Goal: Transaction & Acquisition: Download file/media

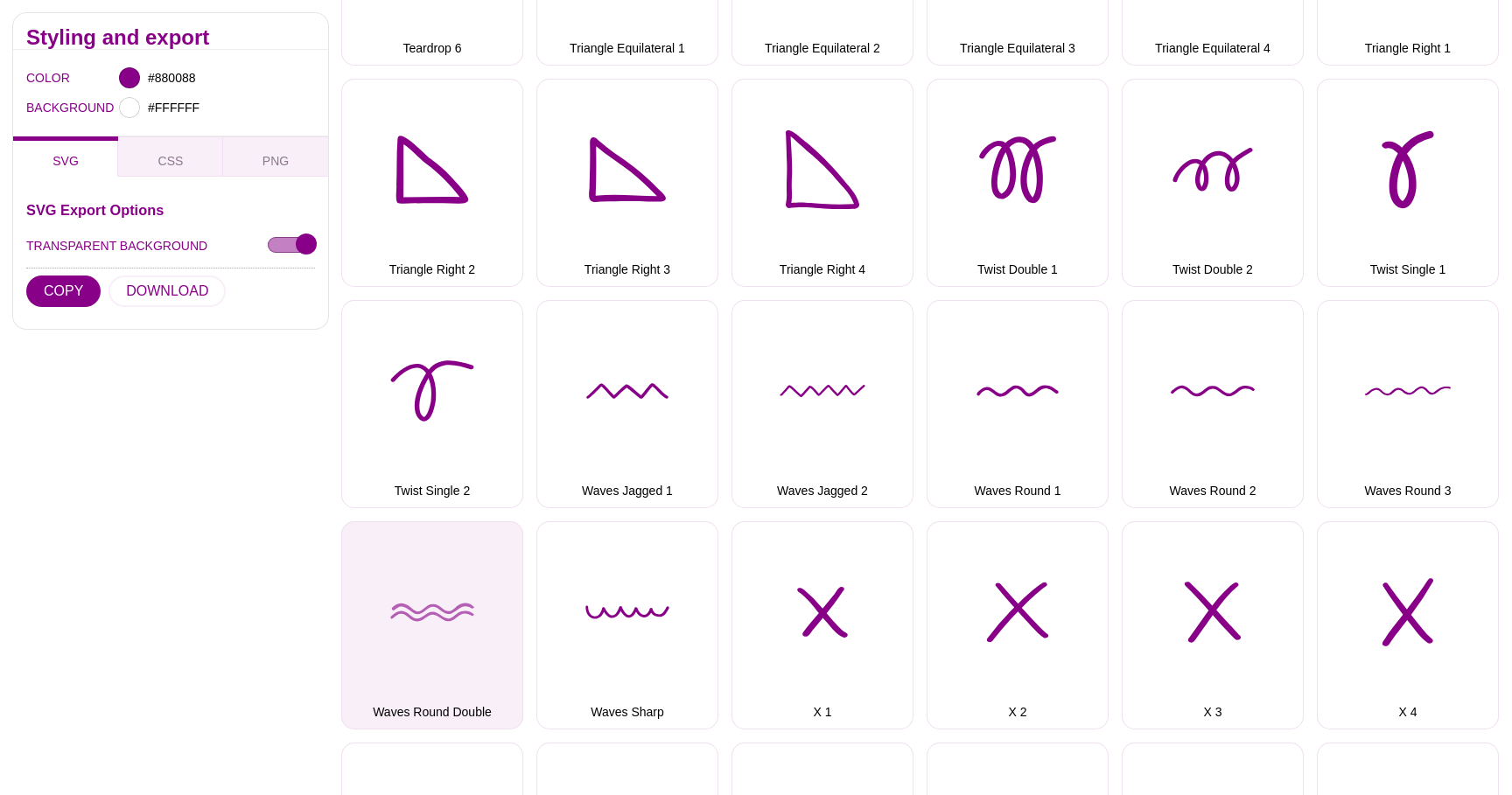
scroll to position [4241, 0]
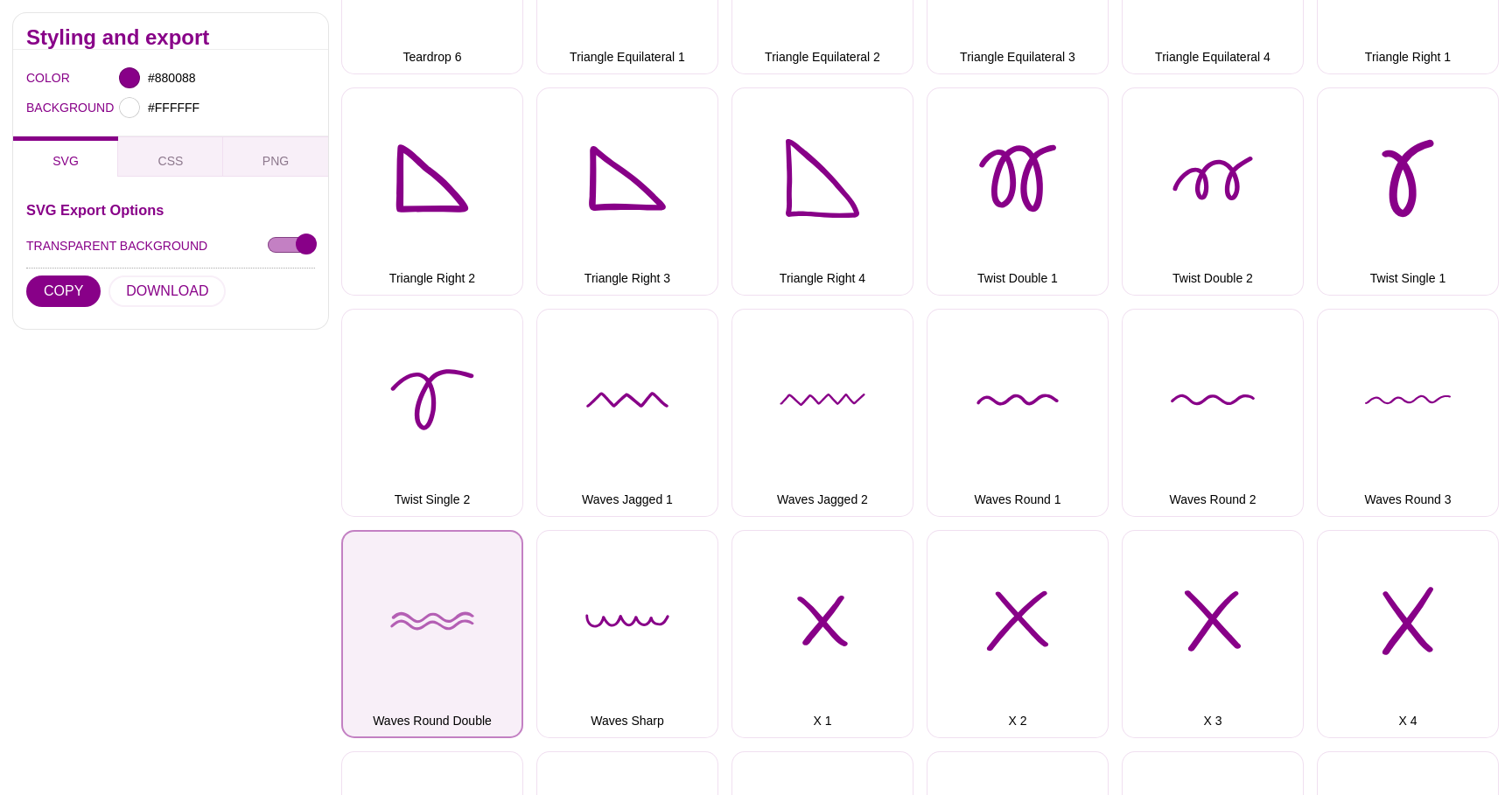
click at [466, 608] on button "Waves Round Double" at bounding box center [431, 633] width 182 height 208
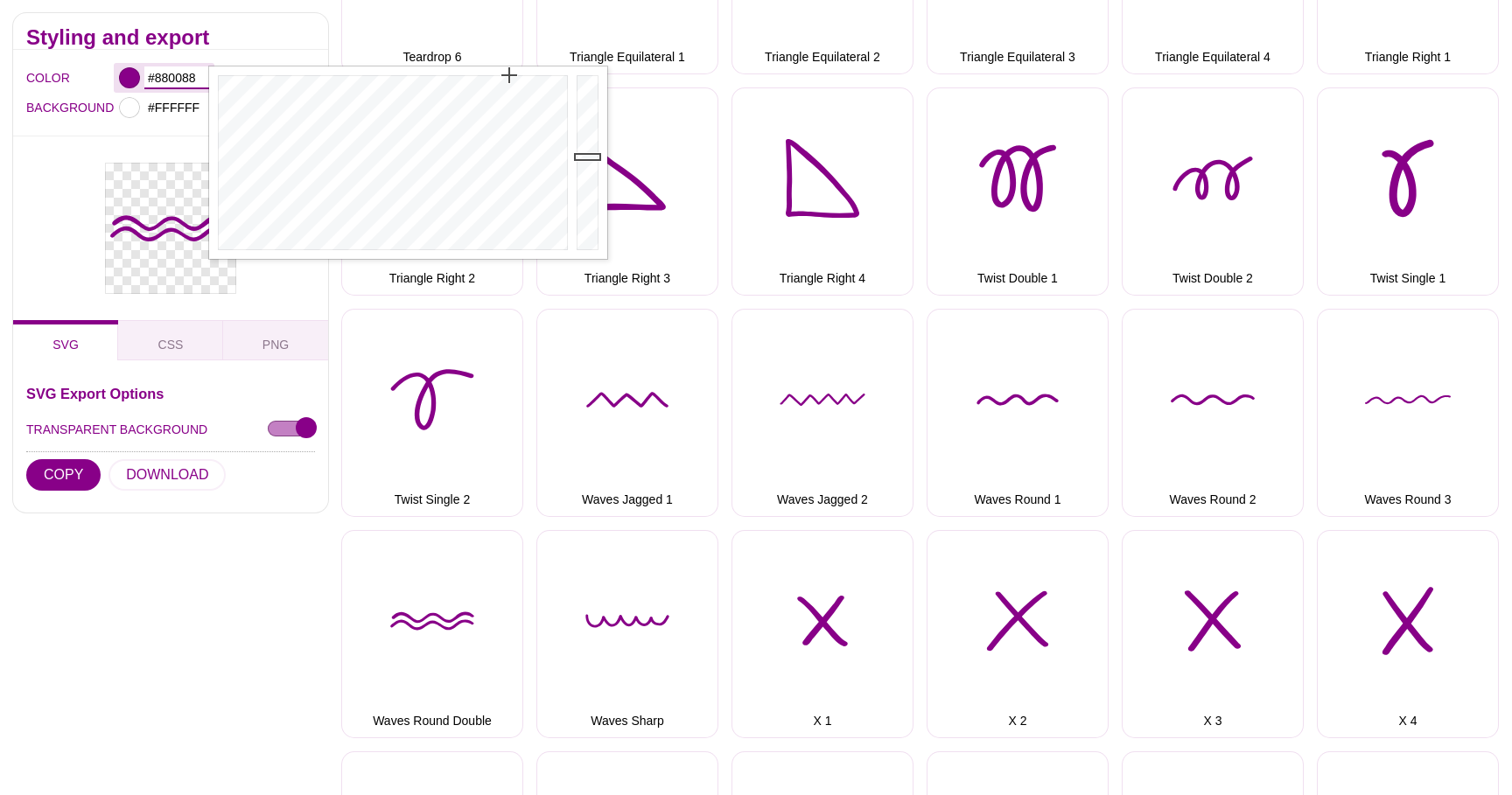
click at [166, 78] on input "#880088" at bounding box center [176, 78] width 65 height 23
paste input "EFAD2A"
type input "#EFAD2A"
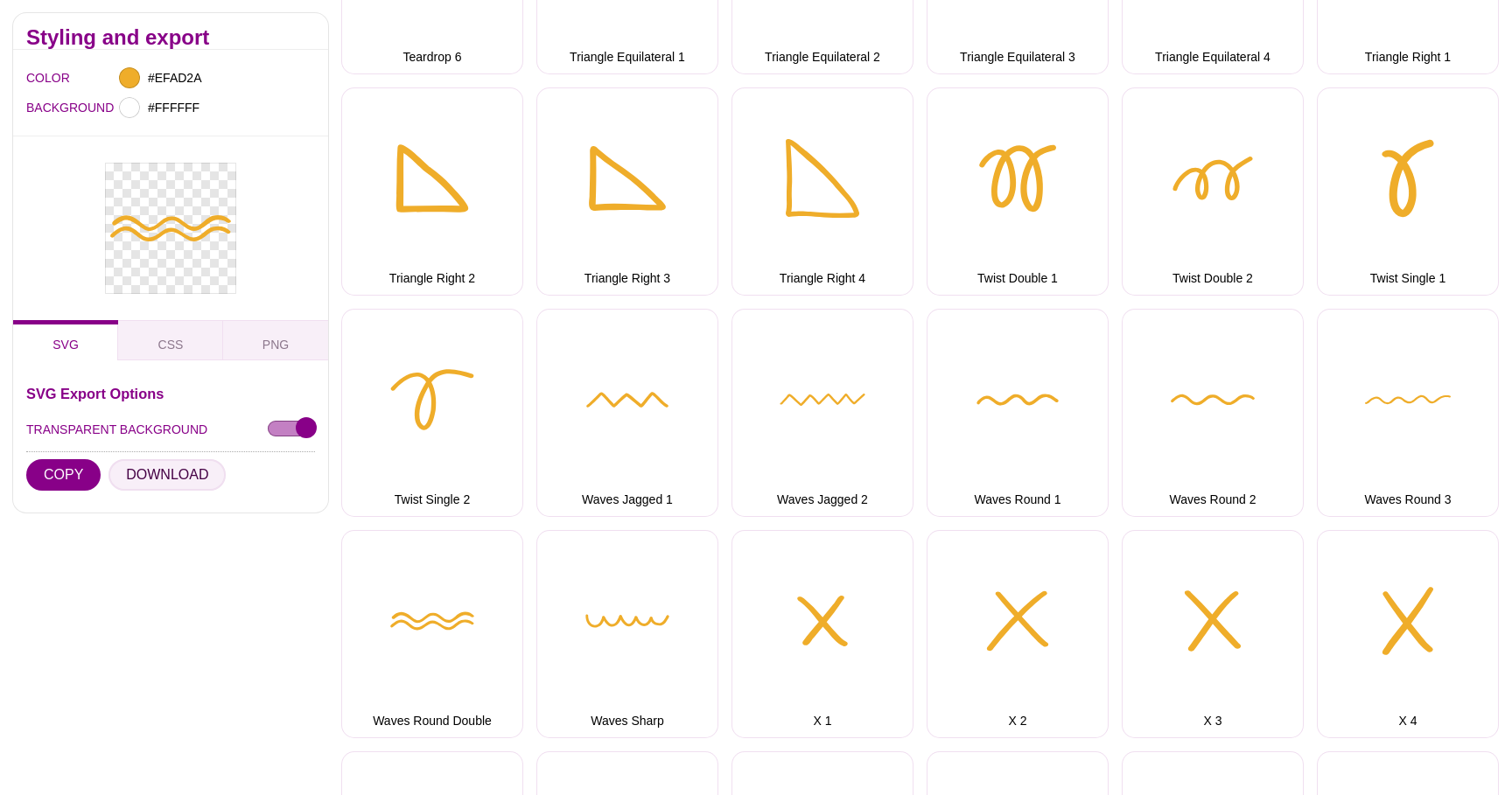
click at [159, 473] on button "DOWNLOAD" at bounding box center [166, 475] width 117 height 31
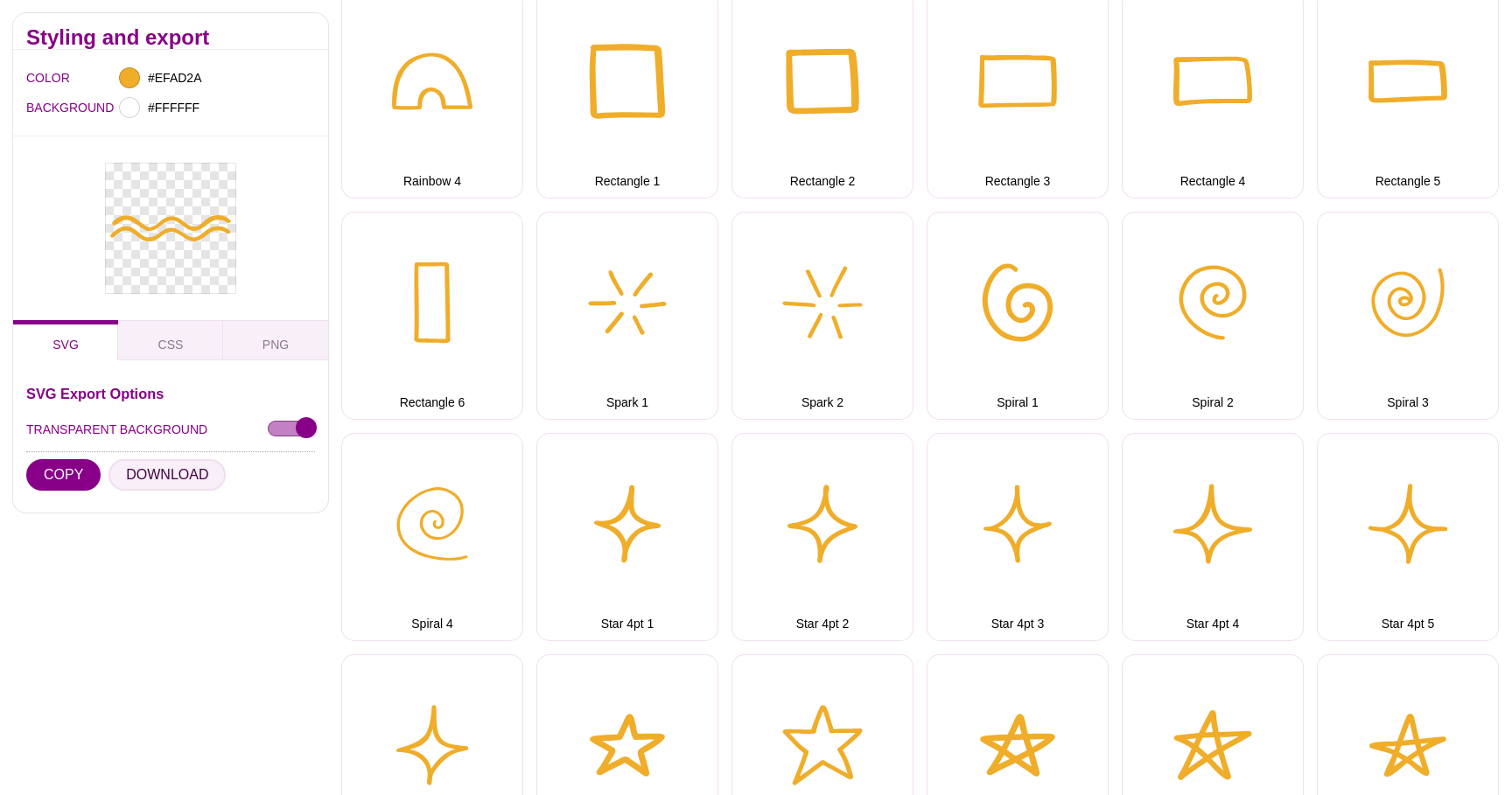
scroll to position [2803, 0]
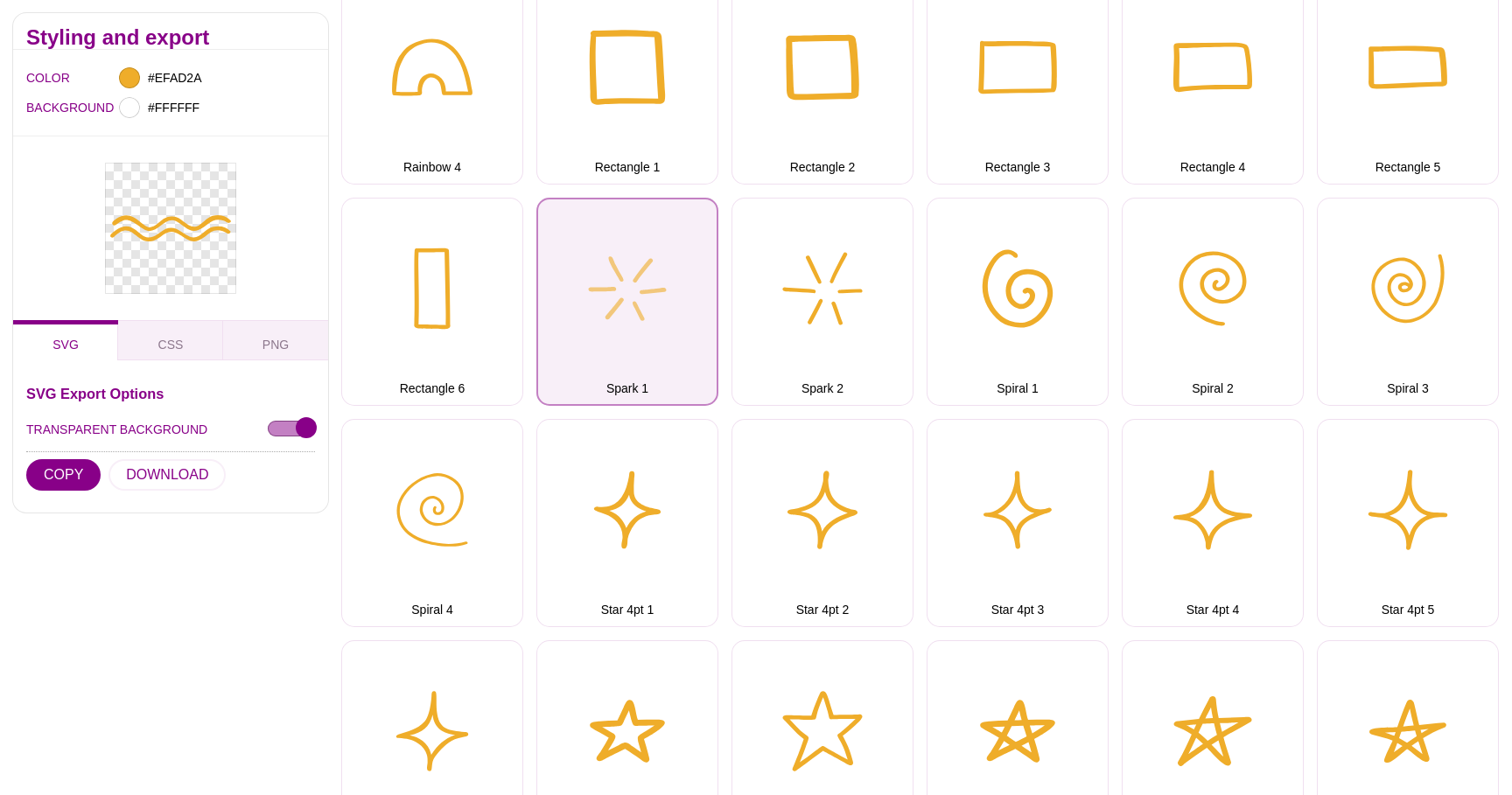
click at [617, 318] on button "Spark 1" at bounding box center [627, 301] width 182 height 208
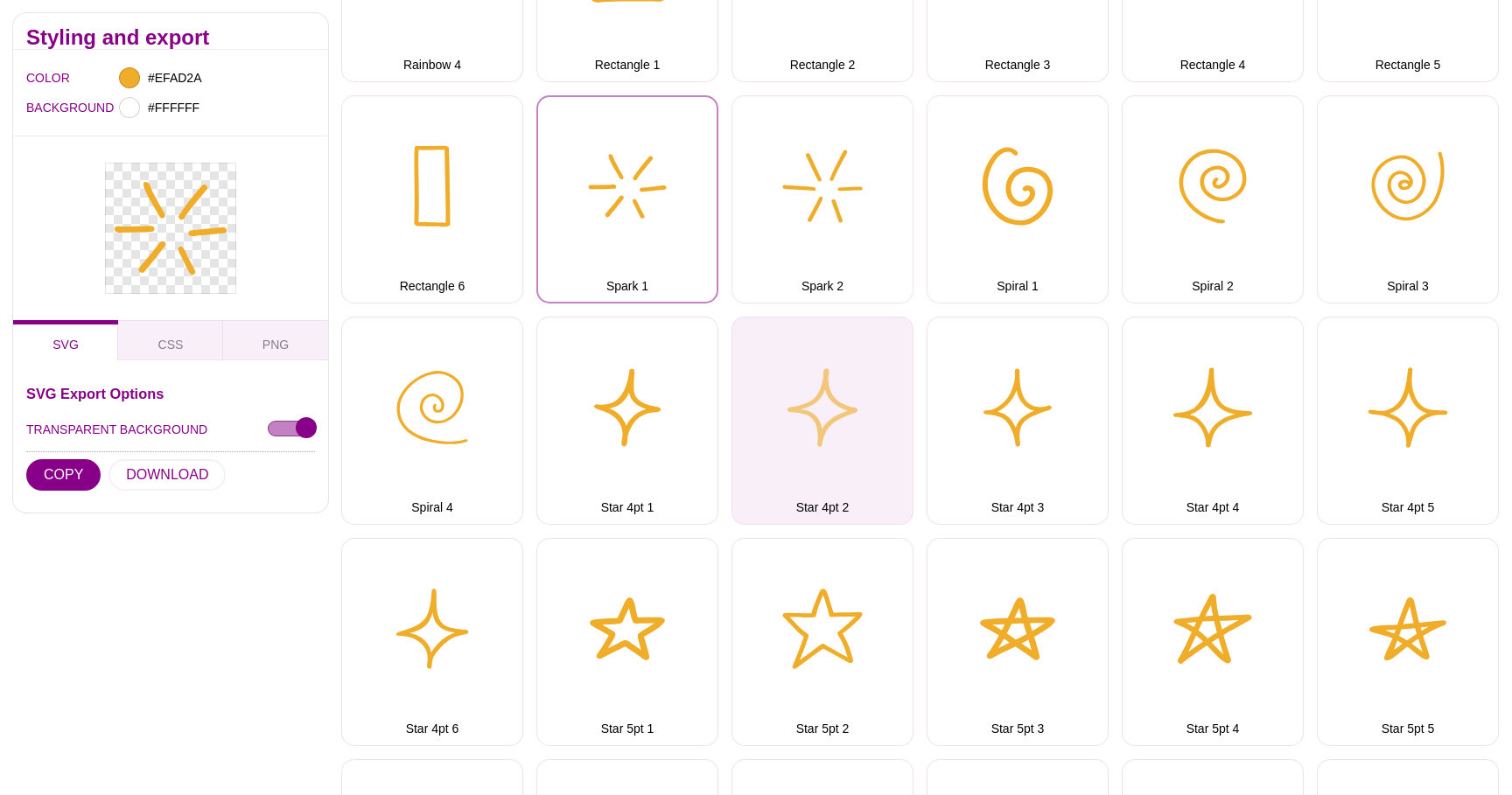
scroll to position [2907, 0]
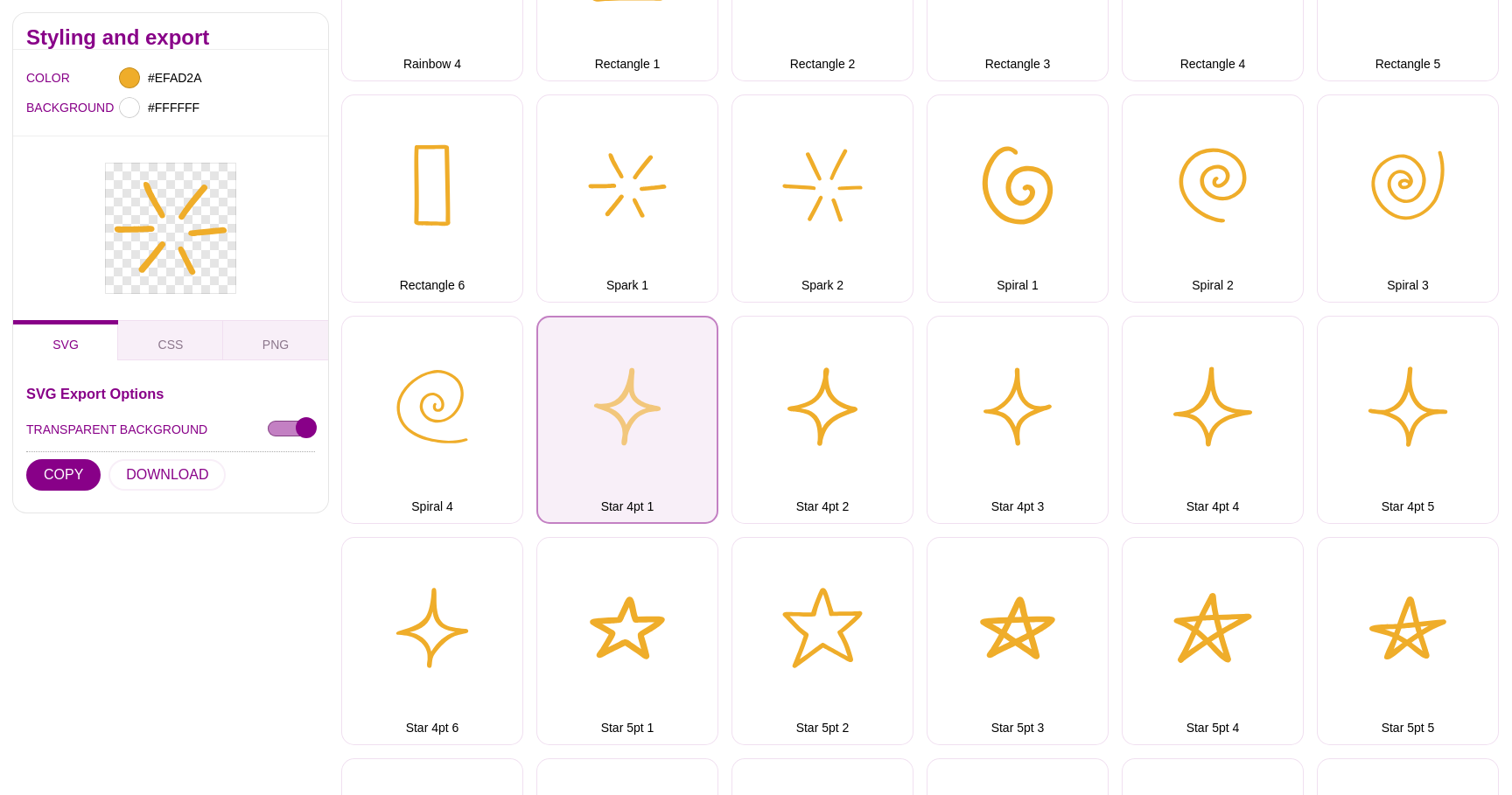
click at [683, 413] on button "Star 4pt 1" at bounding box center [627, 419] width 182 height 208
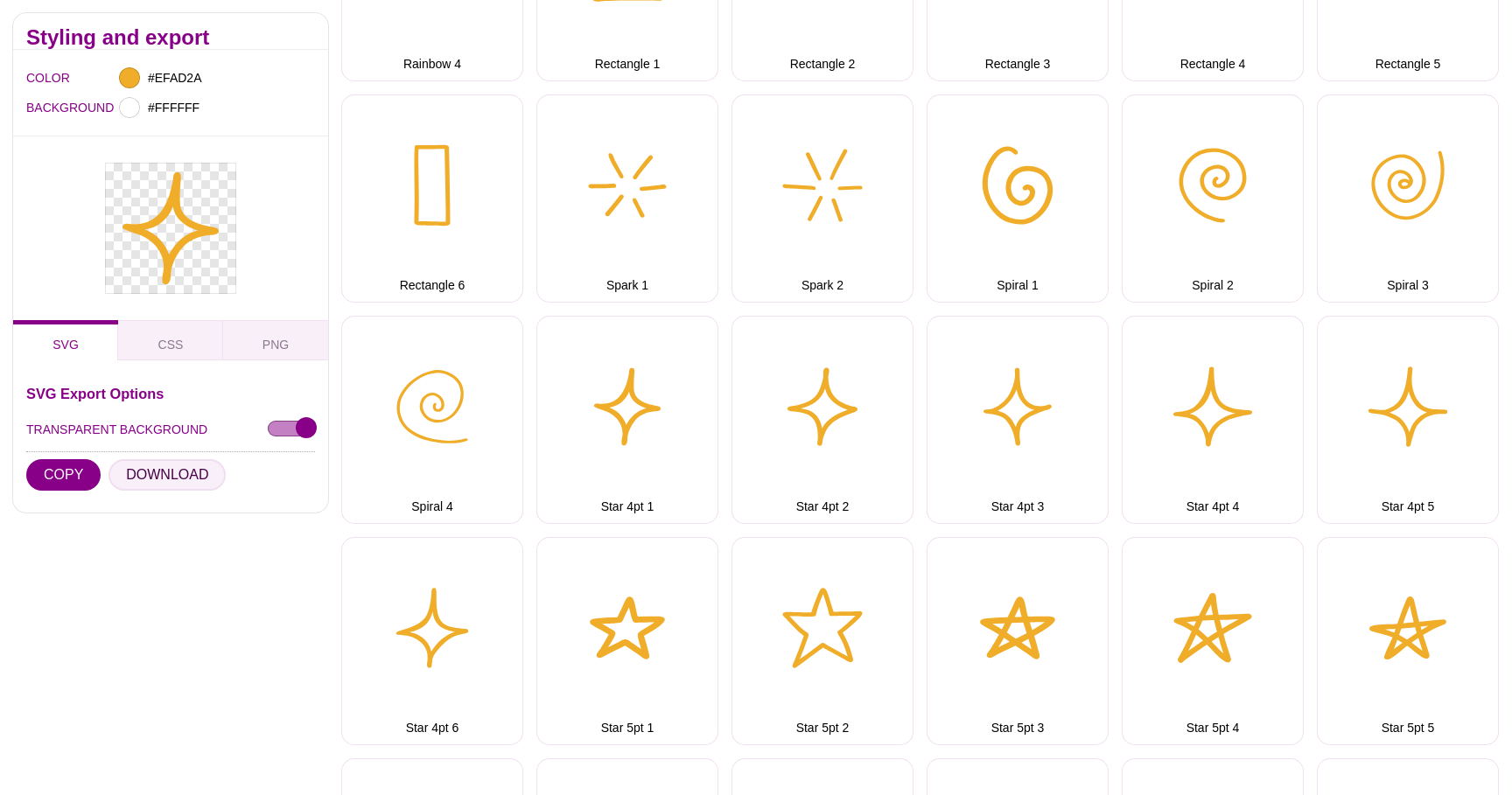
click at [180, 489] on button "DOWNLOAD" at bounding box center [166, 475] width 117 height 31
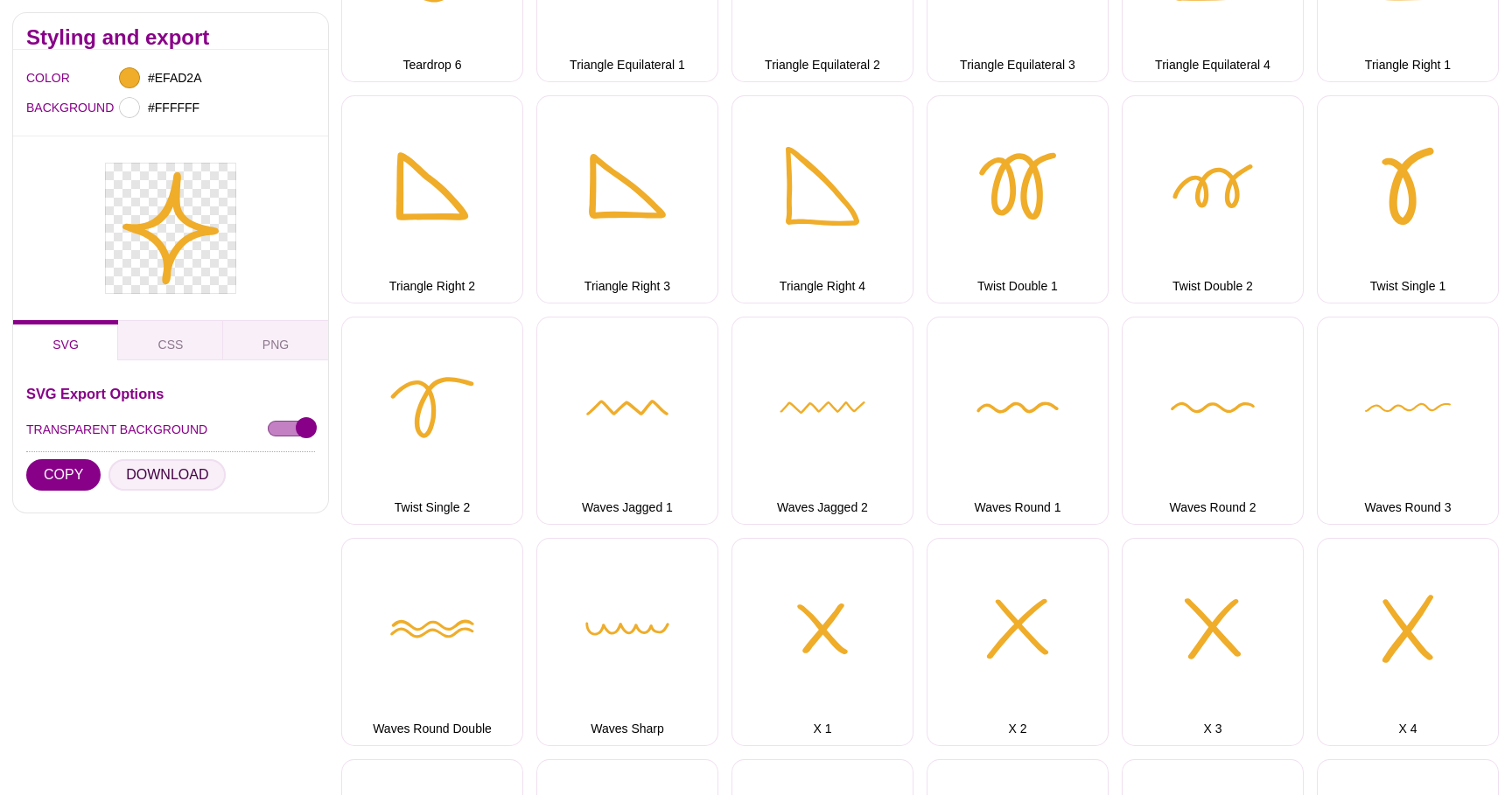
scroll to position [4224, 0]
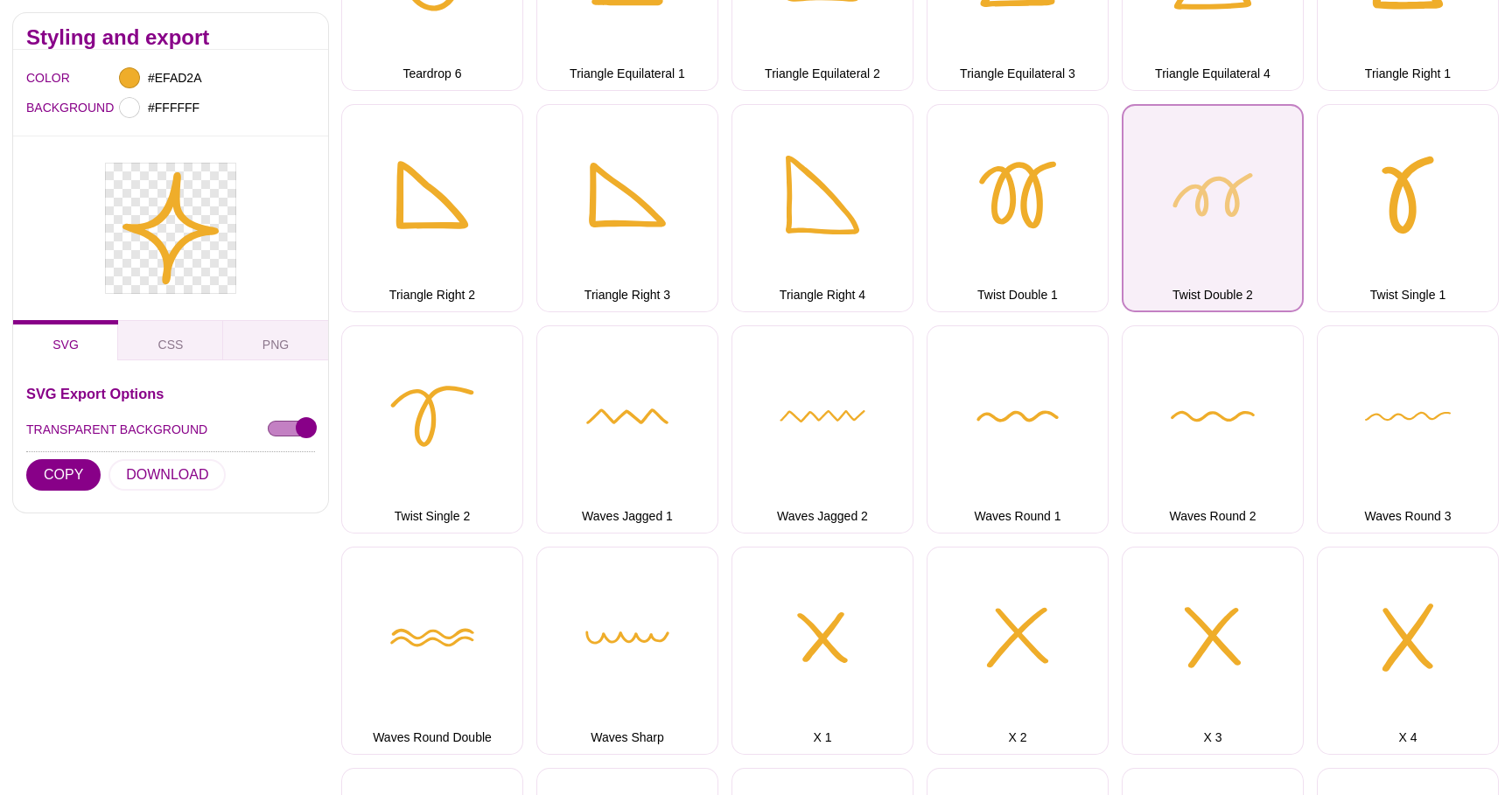
click at [1211, 257] on button "Twist Double 2" at bounding box center [1212, 208] width 182 height 208
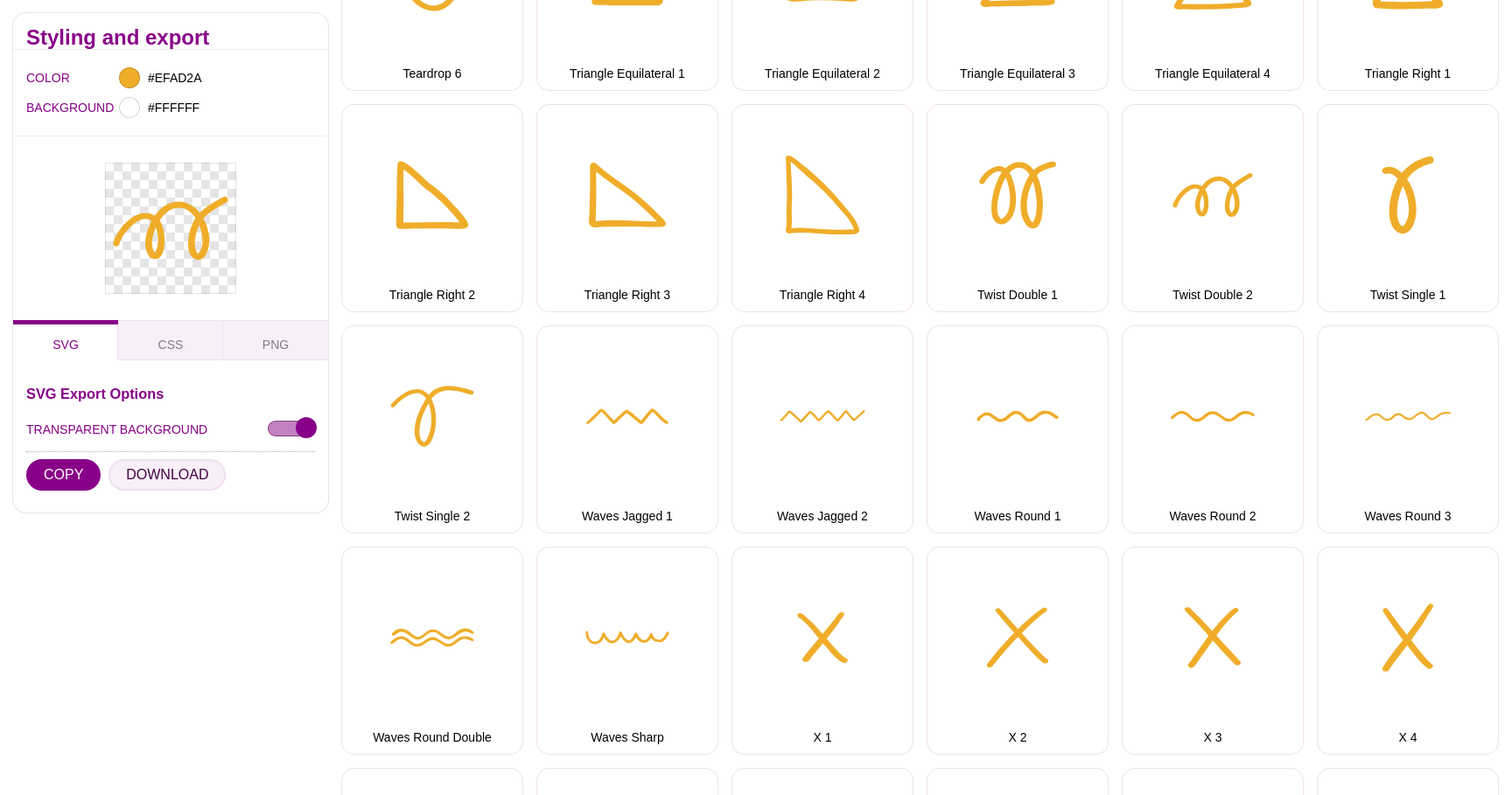
click at [199, 477] on button "DOWNLOAD" at bounding box center [166, 475] width 117 height 31
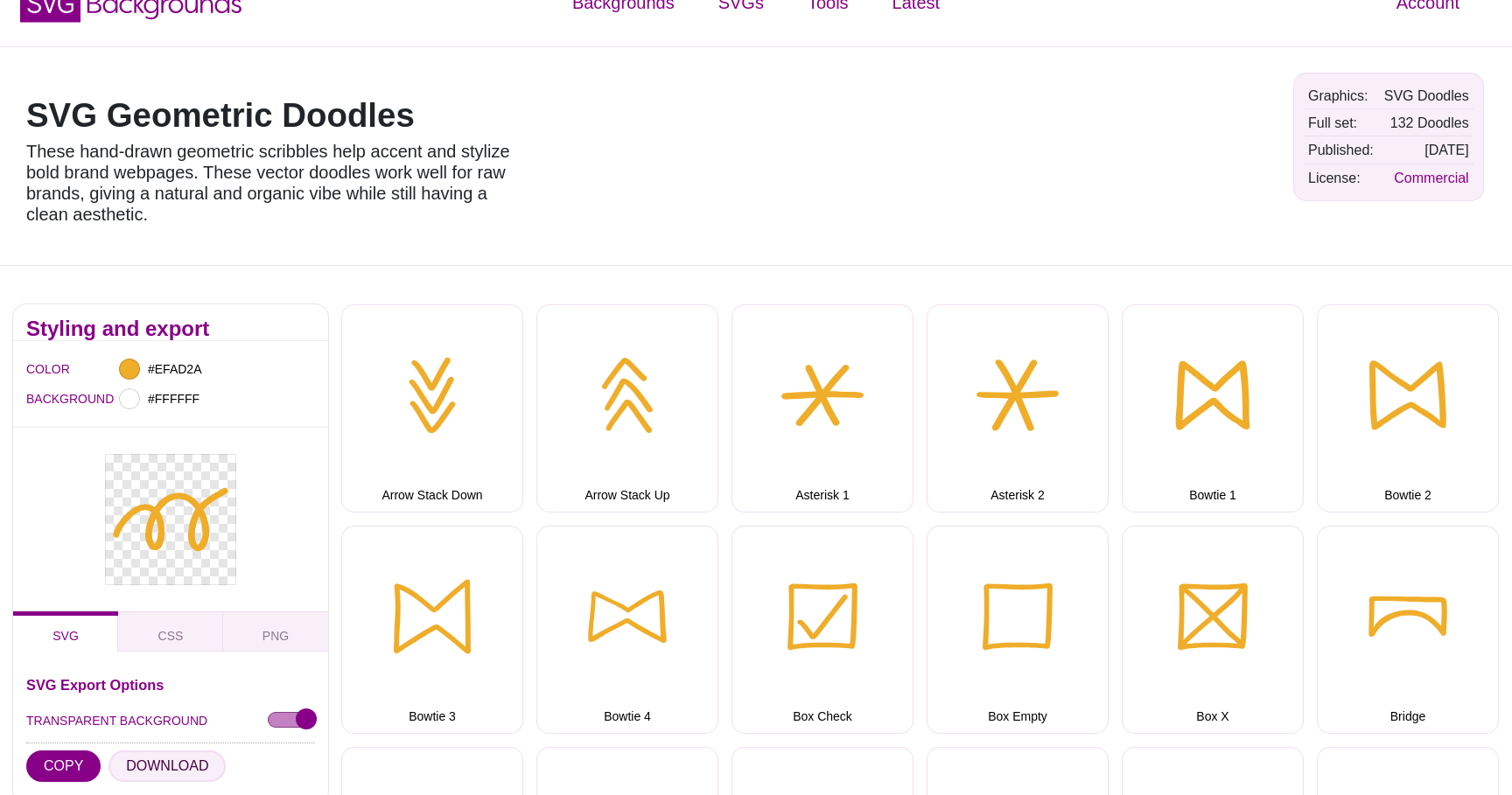
scroll to position [0, 0]
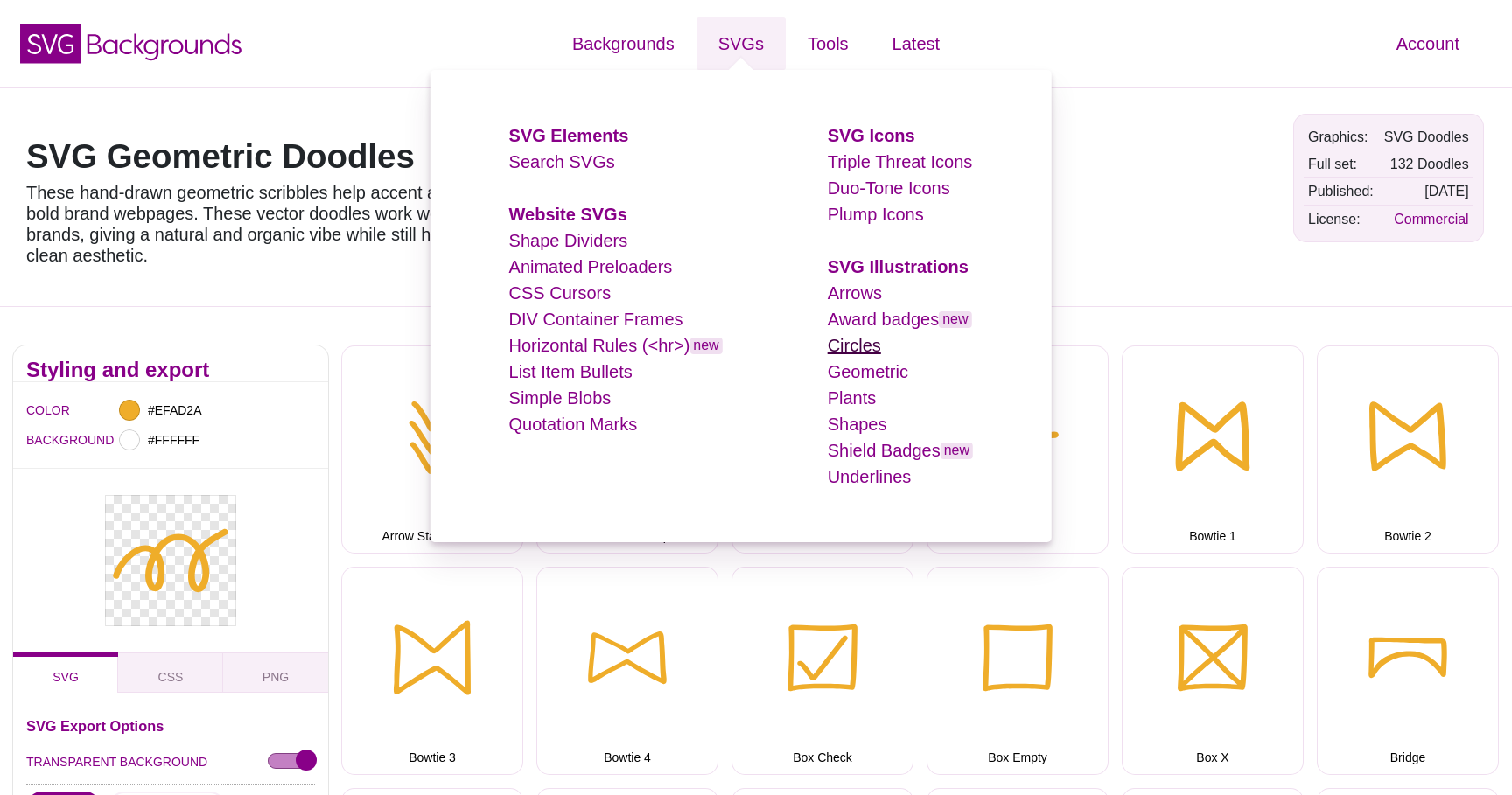
click at [867, 343] on link "Circles" at bounding box center [854, 345] width 54 height 19
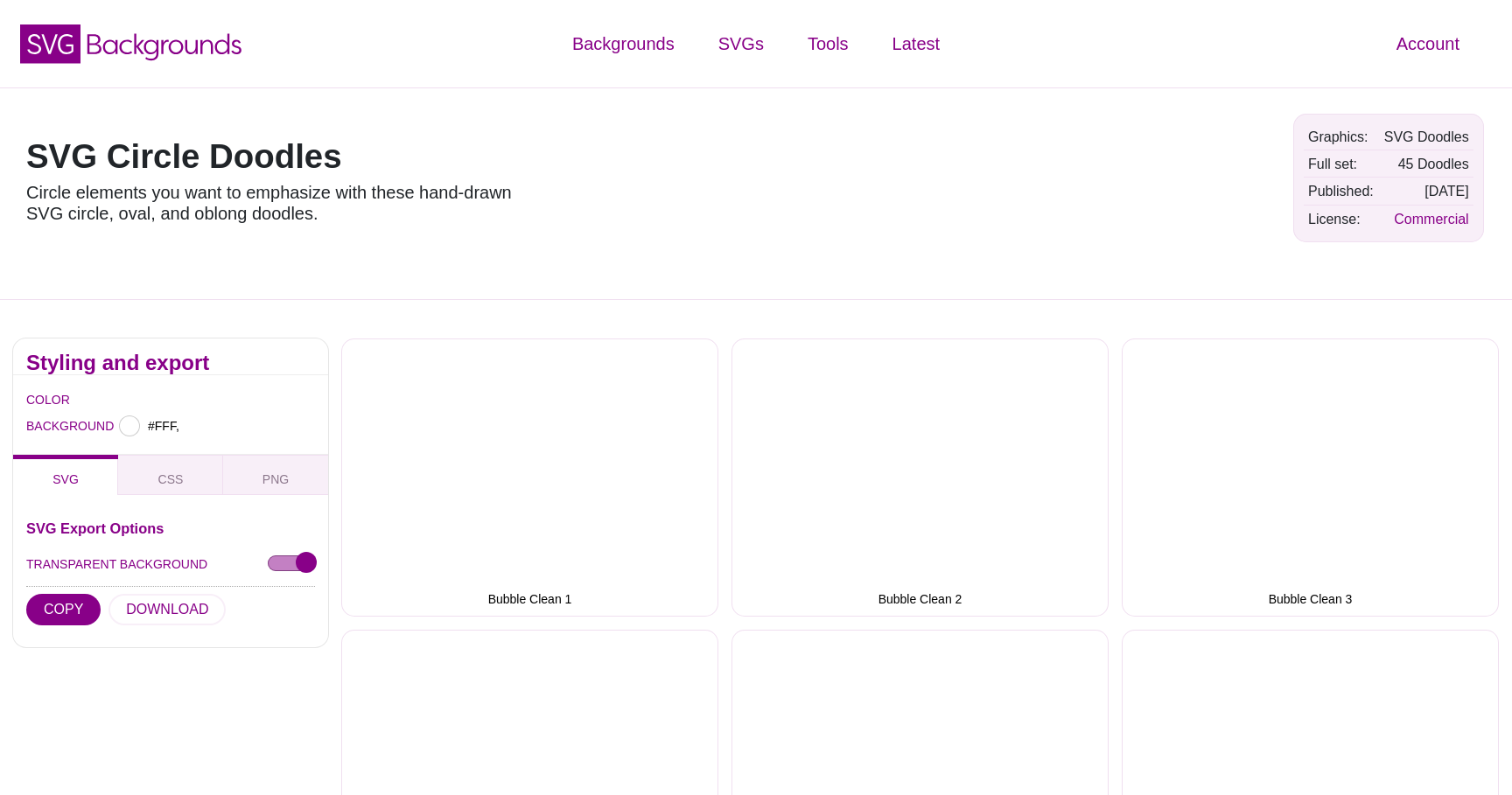
type input "#FFFFFF"
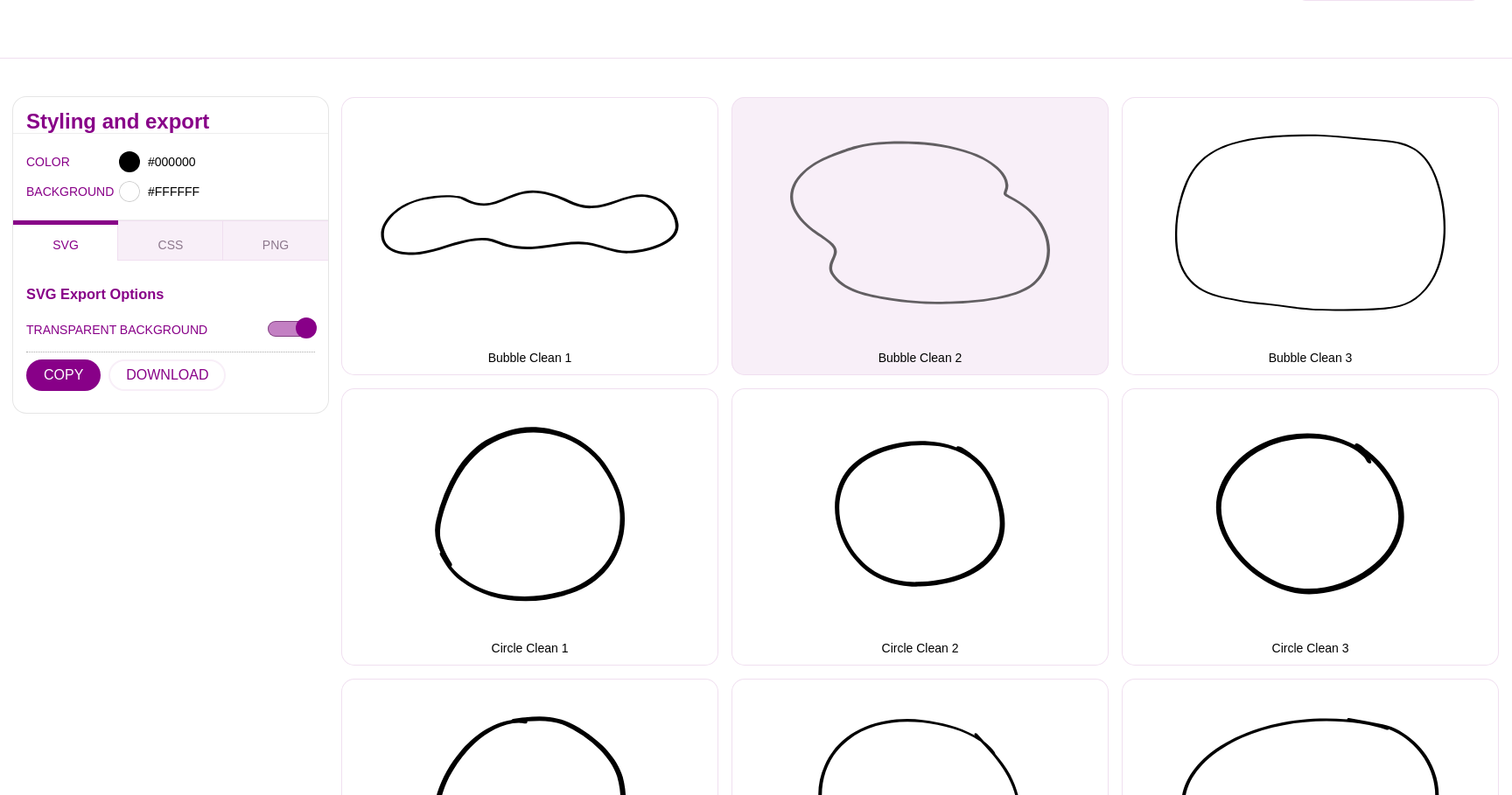
scroll to position [237, 0]
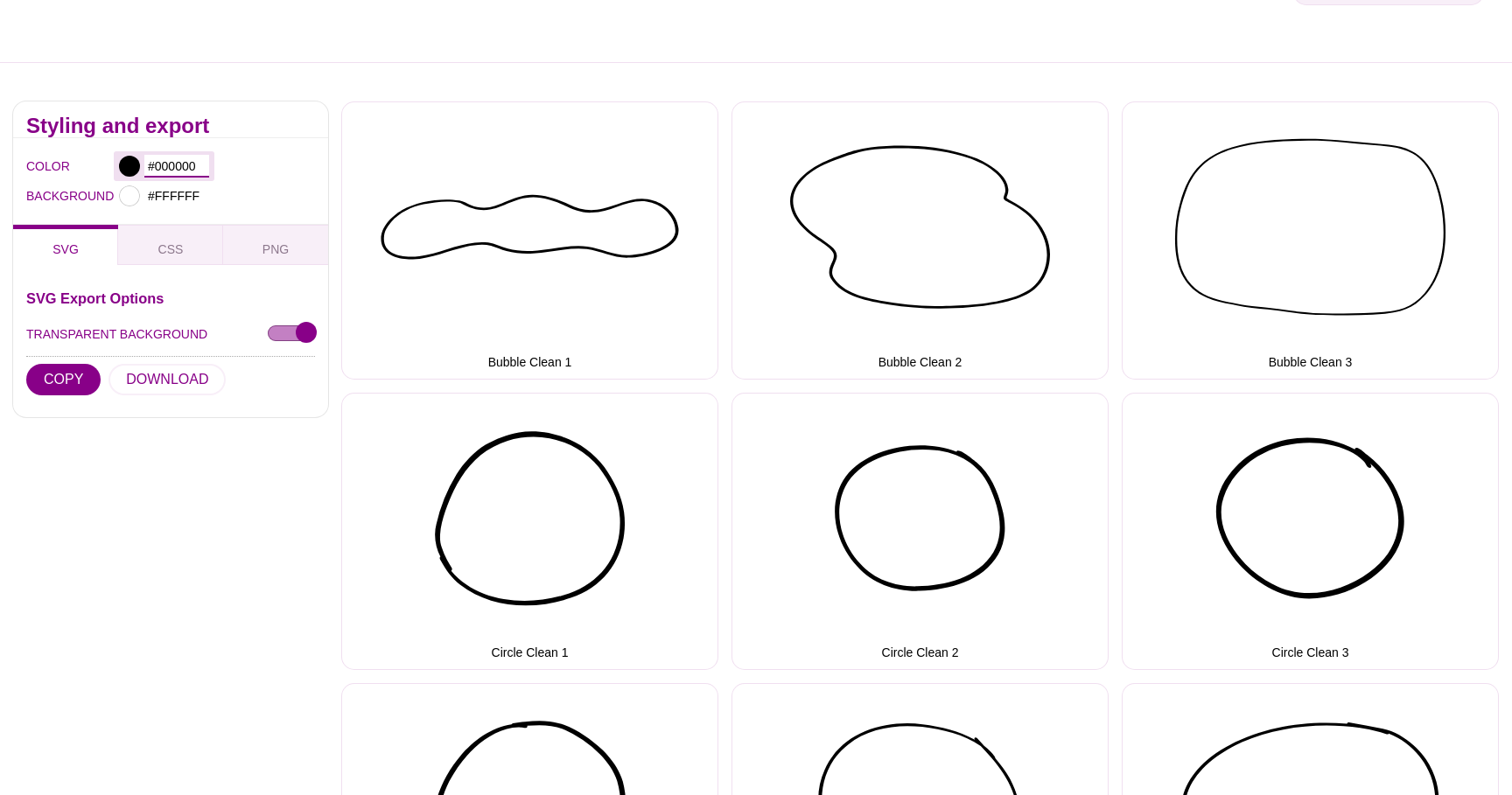
click at [172, 162] on input "#000000" at bounding box center [176, 166] width 65 height 23
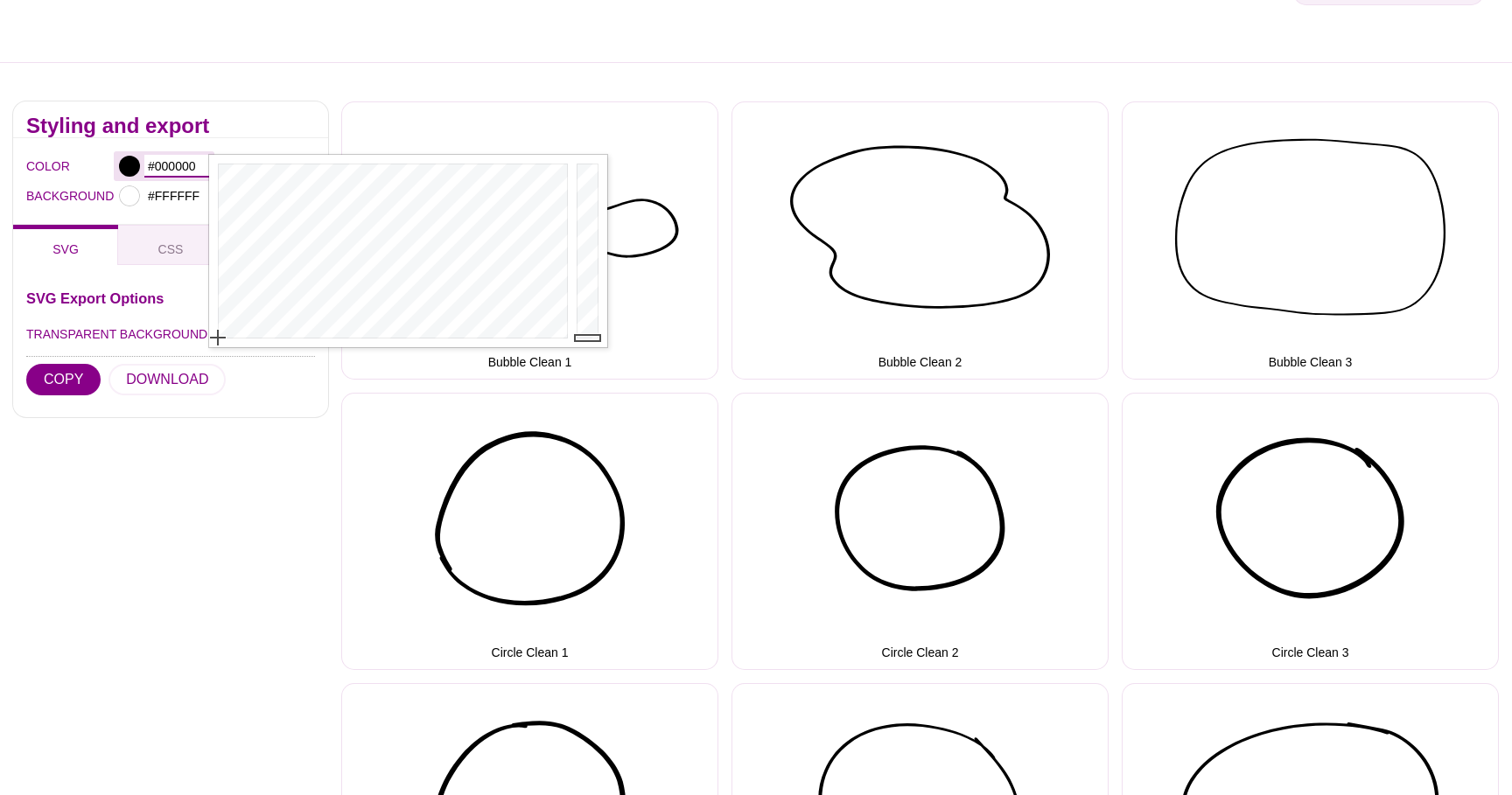
click at [172, 162] on input "#000000" at bounding box center [176, 166] width 65 height 23
paste input "text"
click at [183, 170] on input "#000000" at bounding box center [176, 166] width 65 height 23
paste input "EFAD2A"
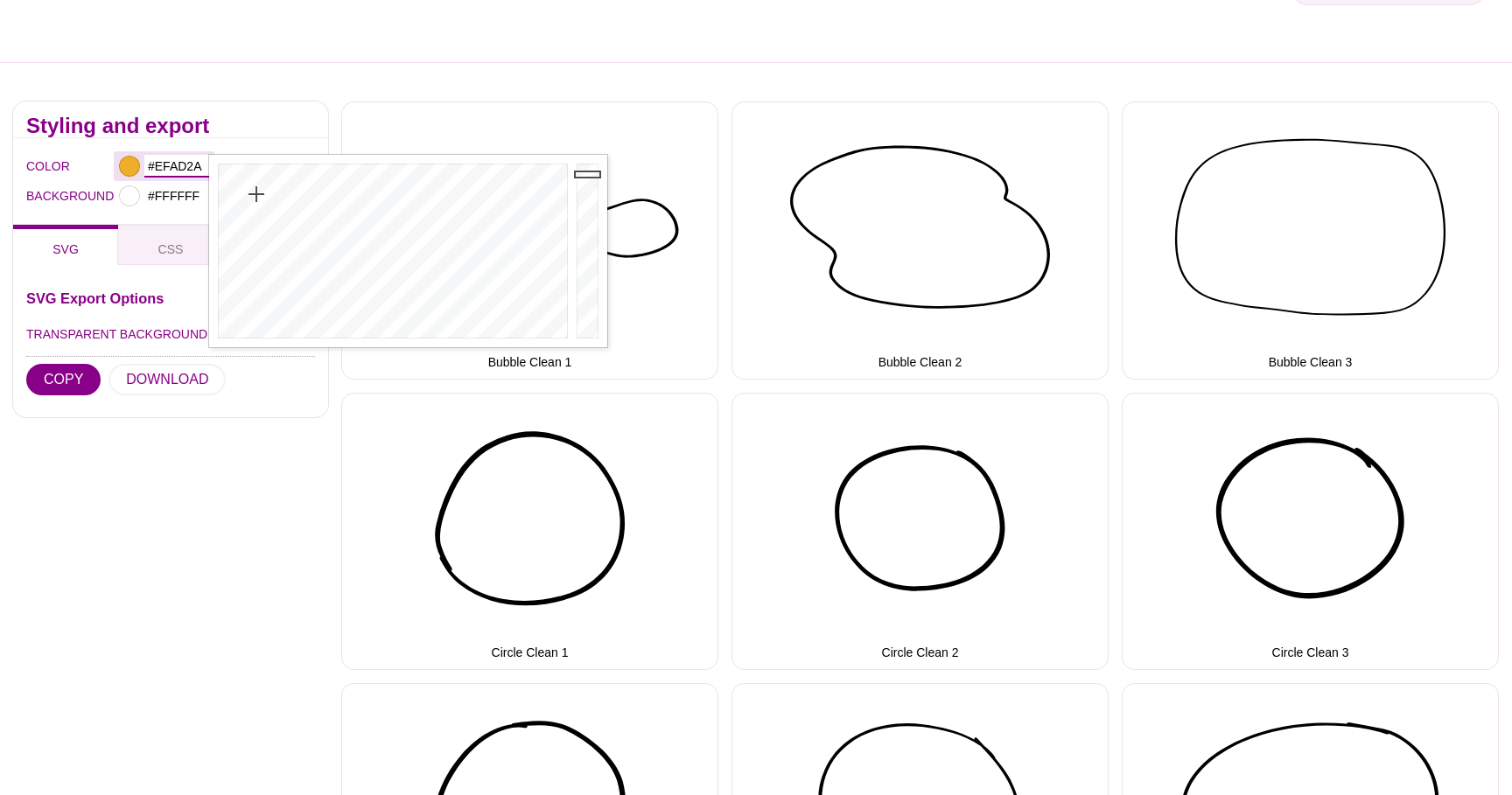
type input "#EFAD2A"
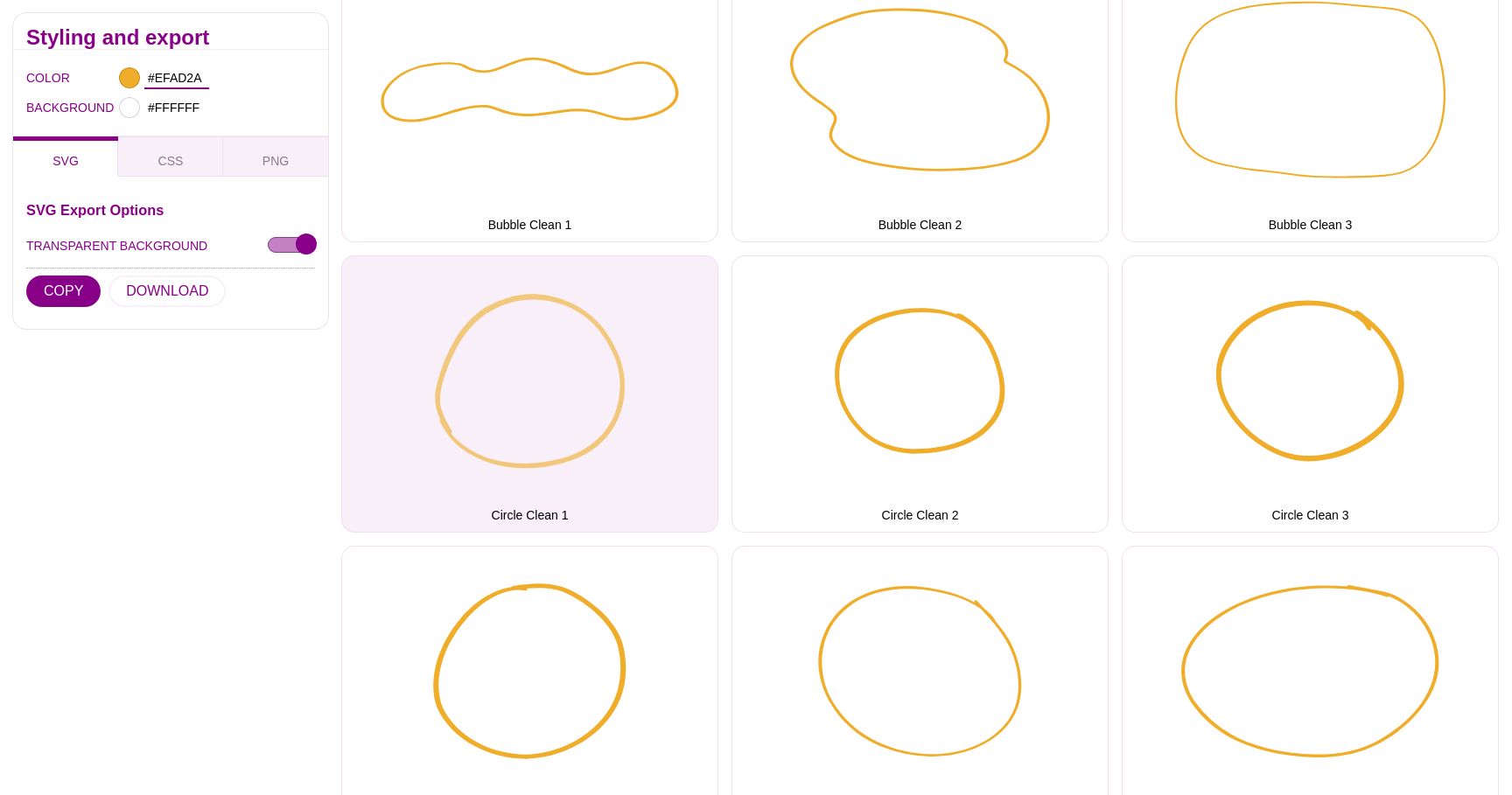
scroll to position [363, 0]
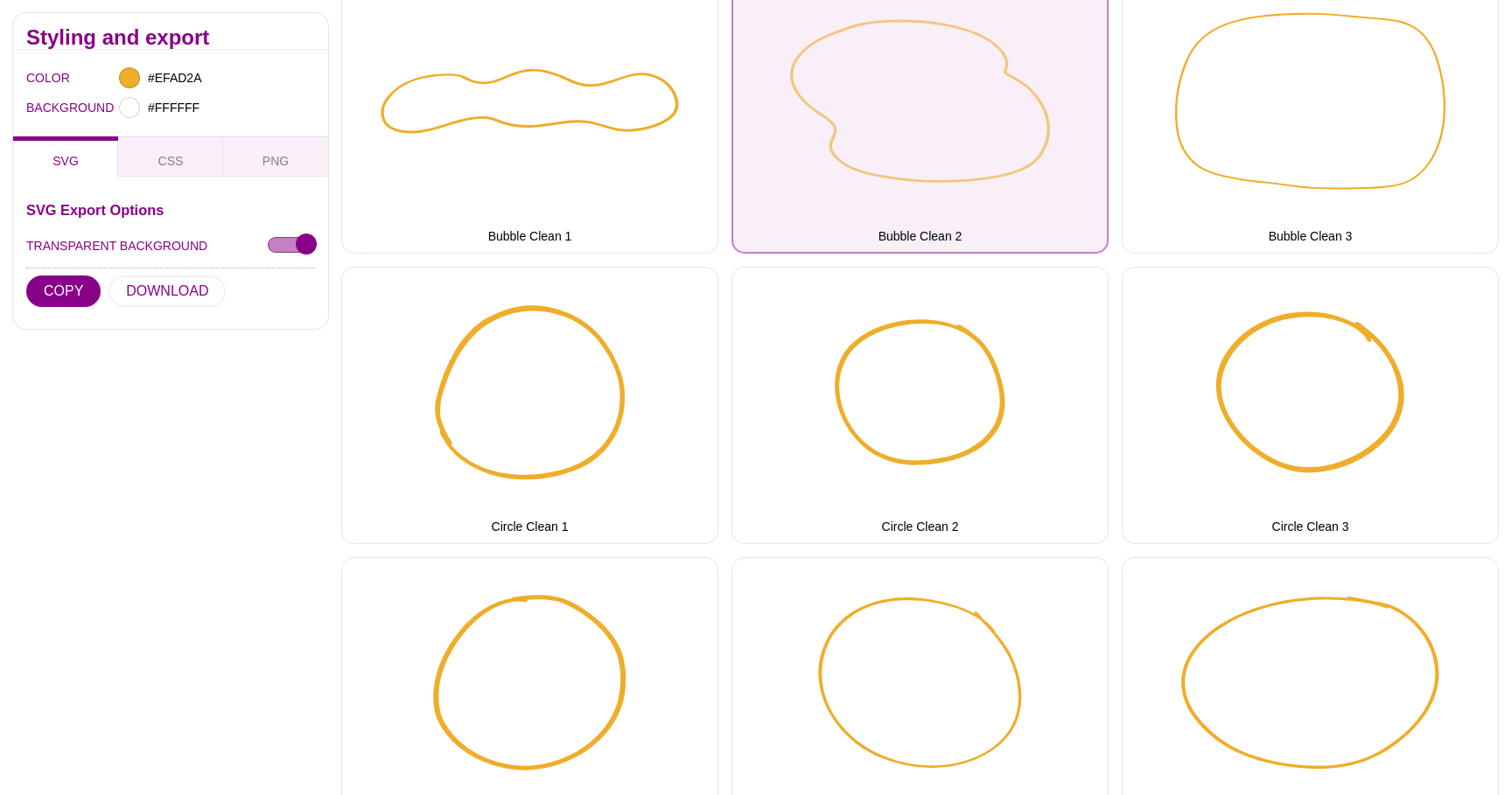
click at [897, 88] on button "Bubble Clean 2" at bounding box center [920, 114] width 377 height 277
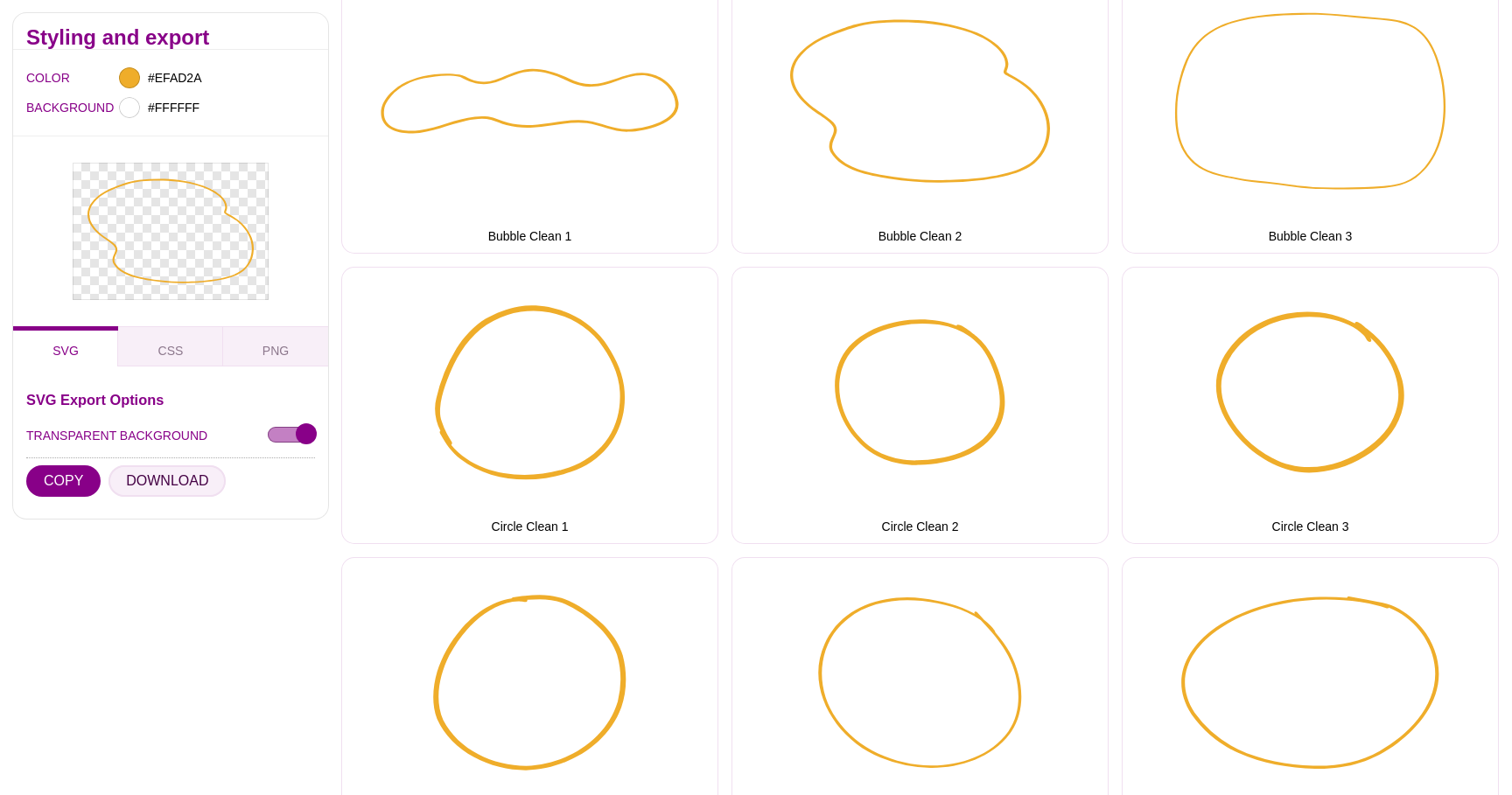
click at [176, 479] on button "DOWNLOAD" at bounding box center [166, 481] width 117 height 31
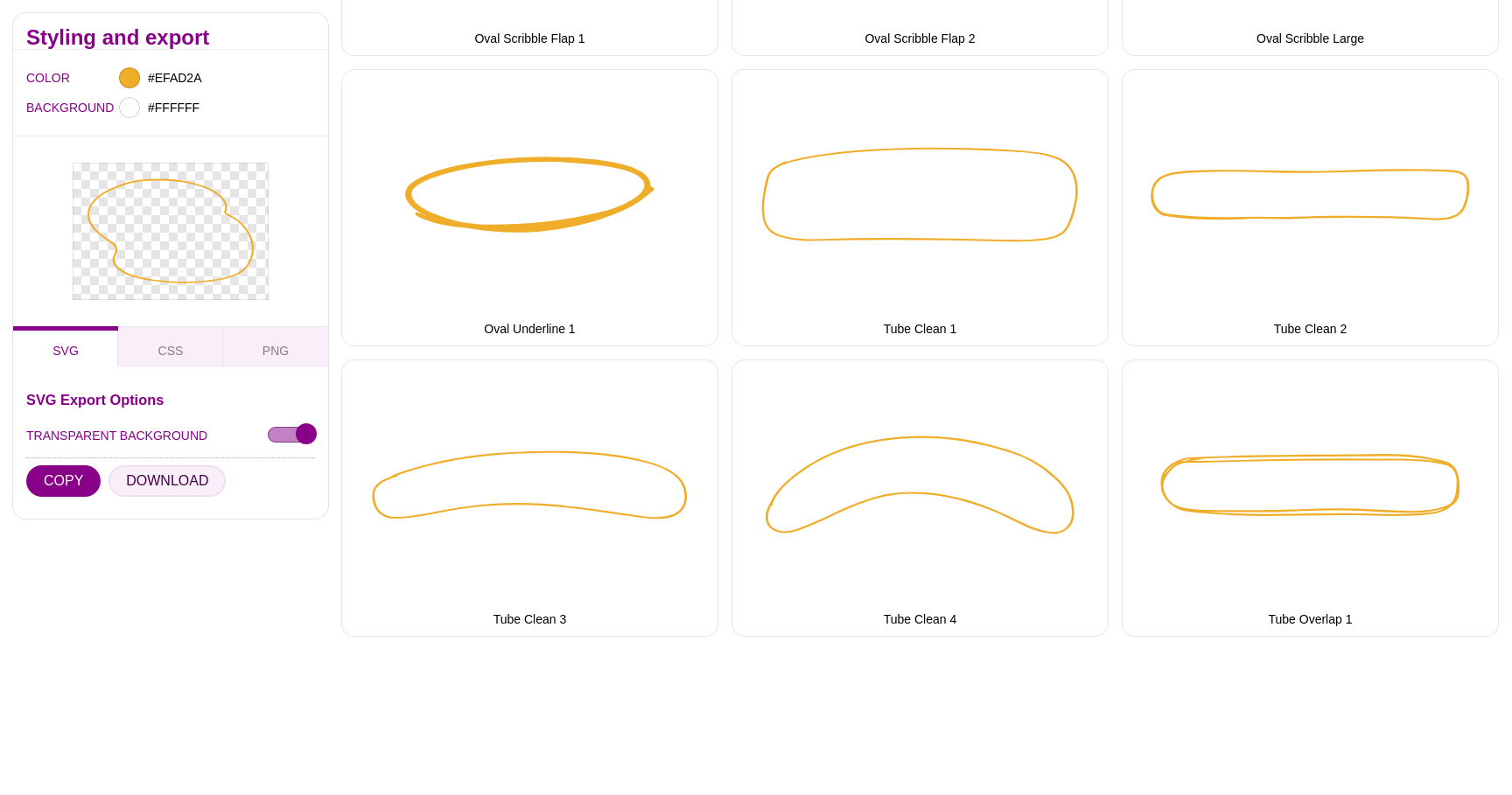
scroll to position [4086, 0]
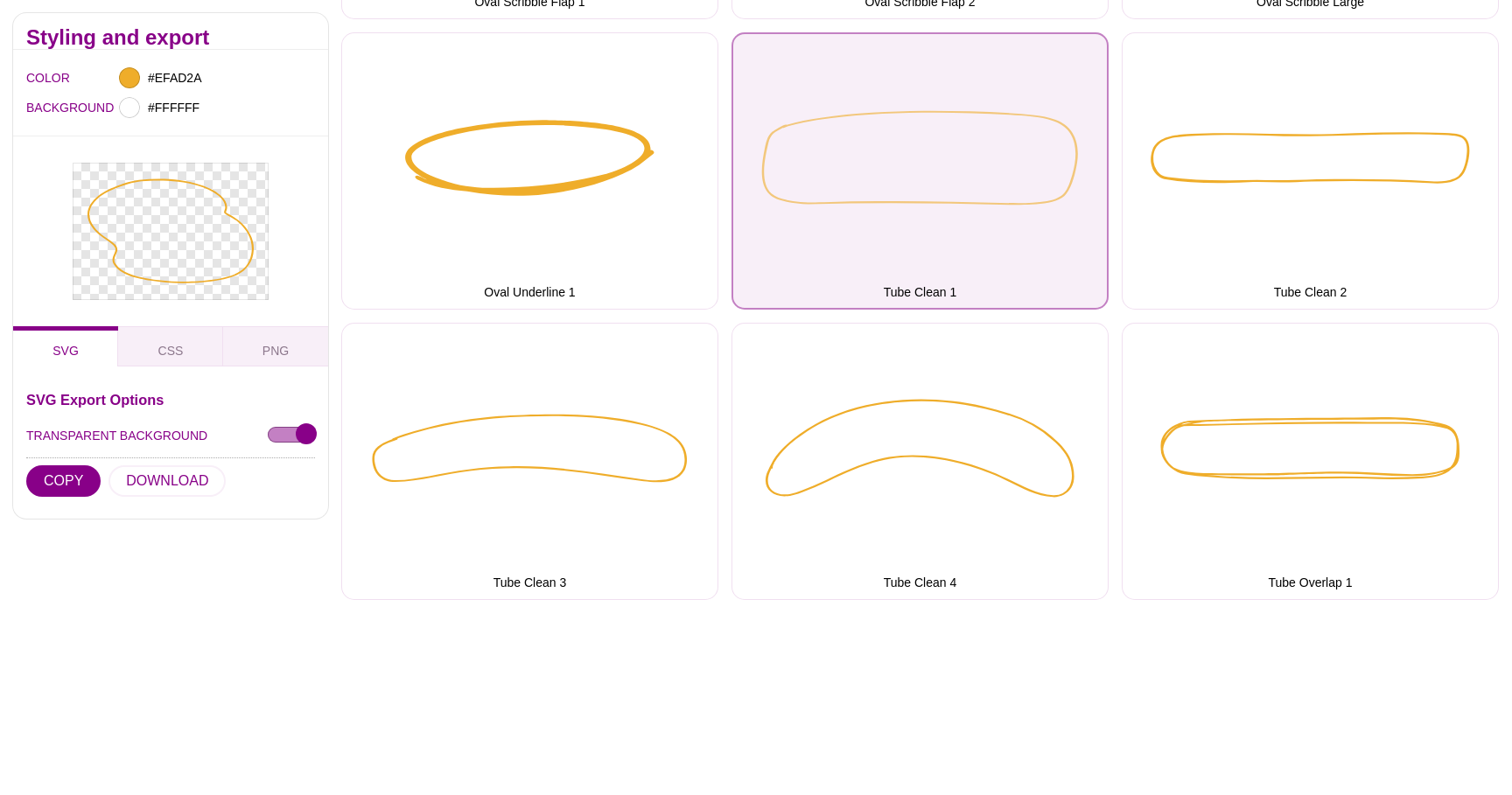
click at [853, 257] on button "Tube Clean 1" at bounding box center [920, 171] width 377 height 277
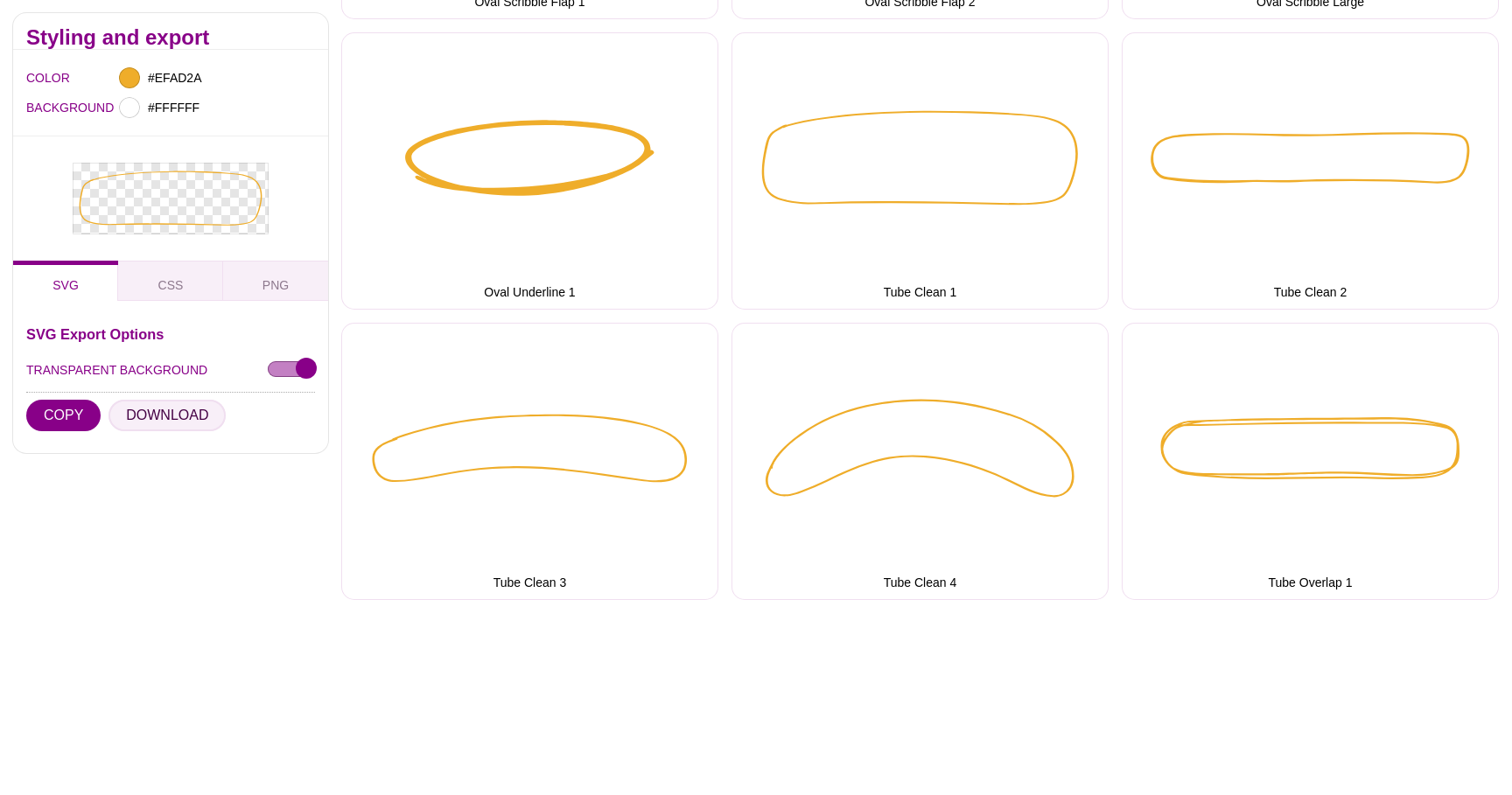
click at [169, 419] on button "DOWNLOAD" at bounding box center [166, 416] width 117 height 31
